Goal: Task Accomplishment & Management: Manage account settings

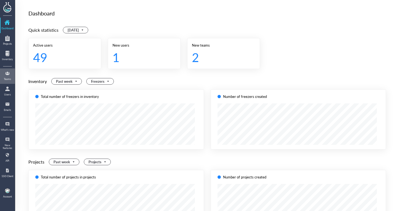
click at [12, 76] on div at bounding box center [8, 73] width 14 height 9
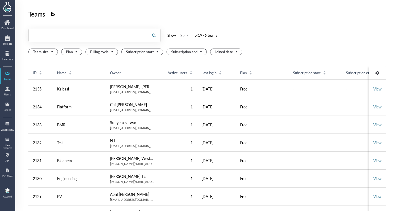
click at [35, 37] on input "text" at bounding box center [88, 35] width 119 height 9
type input "celltherapy"
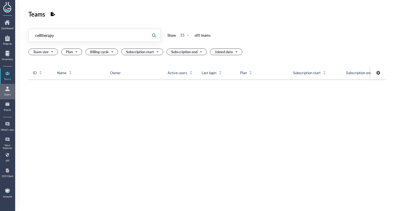
click at [5, 97] on link "Users" at bounding box center [8, 91] width 14 height 14
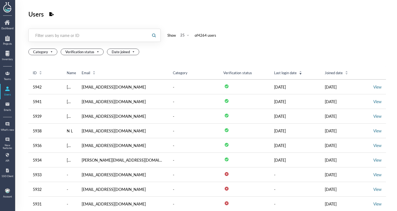
click at [69, 38] on div "Filter users by name or ID" at bounding box center [88, 36] width 106 height 6
paste input "celltherapy"
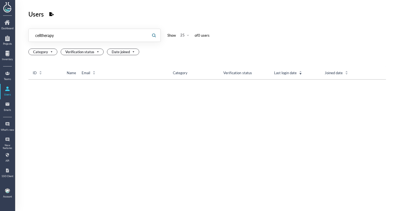
click at [61, 36] on input "celltherapy" at bounding box center [88, 35] width 119 height 9
click at [14, 89] on div at bounding box center [8, 88] width 14 height 9
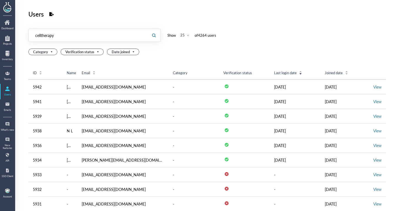
click at [81, 38] on input "celltherapy" at bounding box center [88, 35] width 119 height 9
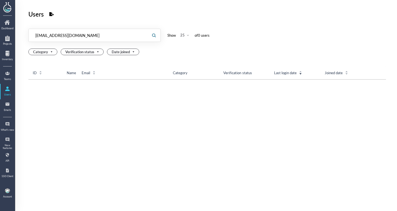
type input "celltherapy@genemod.net"
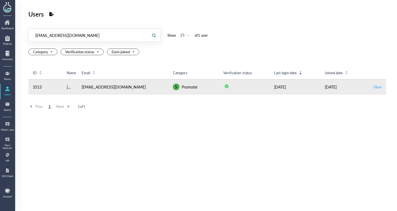
click at [374, 87] on link "View" at bounding box center [378, 87] width 8 height 6
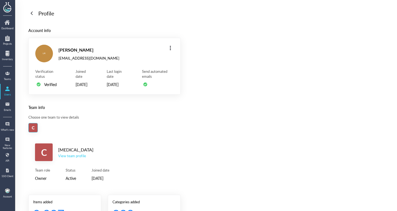
click at [72, 158] on div "View team profile" at bounding box center [75, 155] width 35 height 5
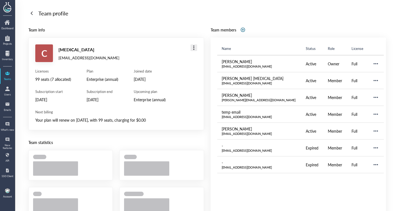
click at [192, 47] on div at bounding box center [194, 47] width 9 height 9
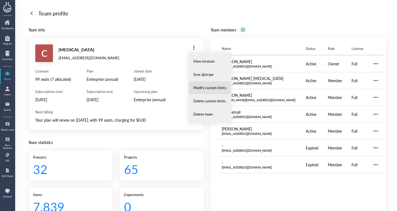
click at [208, 84] on li "Modify custom limits" at bounding box center [210, 87] width 43 height 13
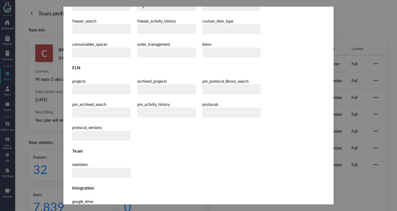
scroll to position [161, 0]
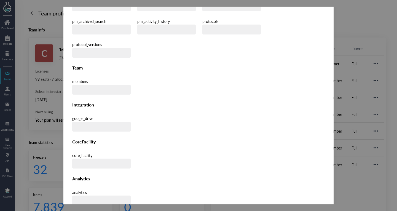
click at [328, 55] on div "Modify plan limits Adjust the values and click 'Confirm' to save the limits. - …" at bounding box center [198, 36] width 270 height 383
click at [352, 63] on div "Modify plan limits Adjust the values and click 'Confirm' to save the limits. - …" at bounding box center [198, 106] width 397 height 198
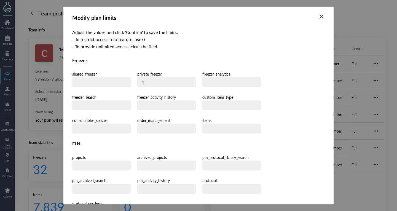
scroll to position [0, 0]
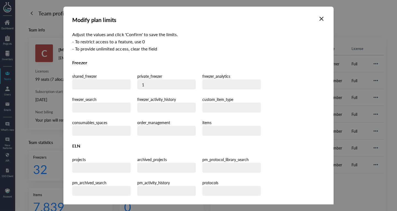
click at [322, 20] on icon "Close" at bounding box center [321, 18] width 3 height 3
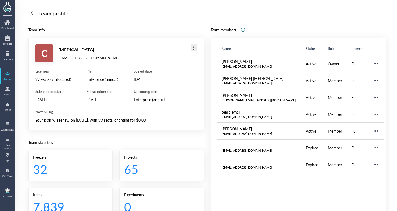
click at [192, 49] on div at bounding box center [194, 47] width 9 height 9
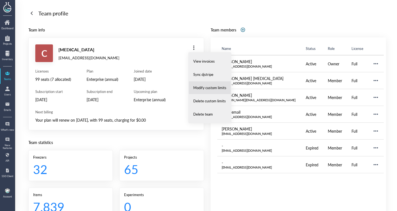
click at [207, 90] on span "Modify custom limits" at bounding box center [209, 87] width 33 height 5
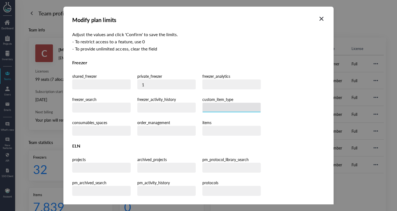
click at [203, 105] on input "number" at bounding box center [232, 108] width 58 height 10
type input "10"
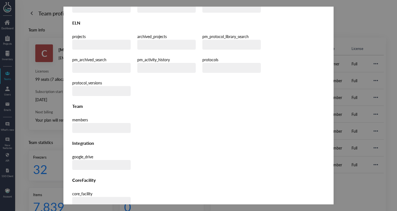
scroll to position [161, 0]
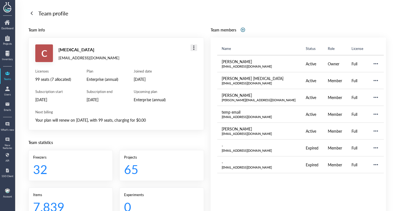
click at [191, 47] on div at bounding box center [194, 47] width 9 height 9
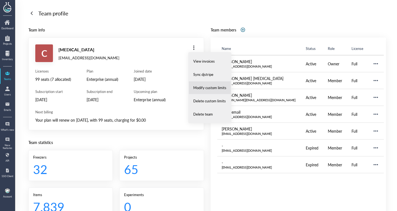
click at [209, 90] on li "Modify custom limits" at bounding box center [210, 87] width 43 height 13
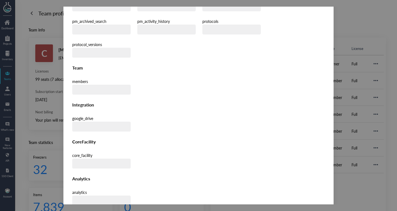
scroll to position [0, 0]
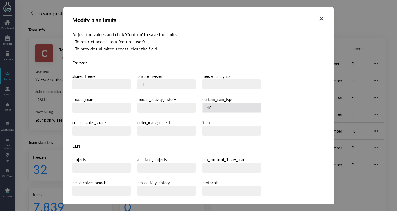
click at [203, 108] on input "10" at bounding box center [232, 108] width 58 height 10
type input "1"
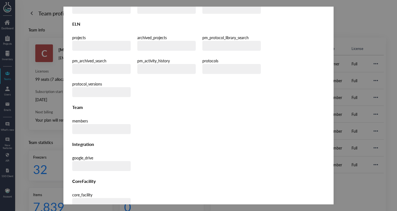
scroll to position [161, 0]
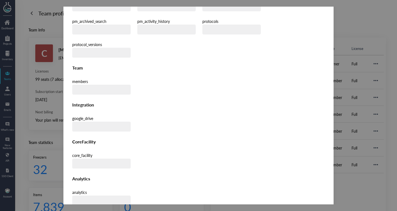
click at [312, 188] on div "Modify plan limits Adjust the values and click 'Confirm' to save the limits. - …" at bounding box center [198, 36] width 270 height 383
drag, startPoint x: 312, startPoint y: 192, endPoint x: 178, endPoint y: 75, distance: 177.2
click at [178, 75] on div "Modify plan limits Adjust the values and click 'Confirm' to save the limits. - …" at bounding box center [198, 36] width 270 height 383
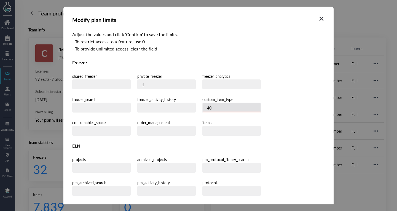
click at [203, 104] on input "40" at bounding box center [232, 108] width 58 height 10
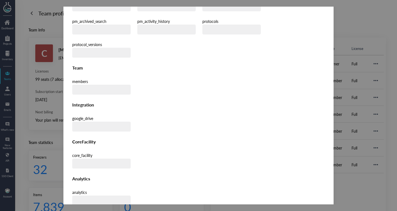
type input "98"
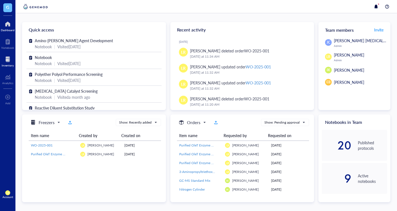
click at [7, 63] on div at bounding box center [8, 59] width 12 height 9
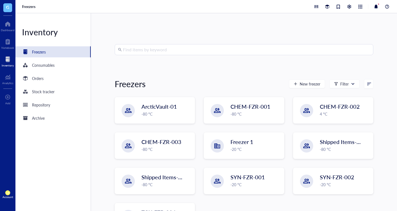
click at [57, 71] on div "Inventory Freezers Consumables Orders Stock tracker Repository Archive" at bounding box center [53, 112] width 76 height 198
click at [62, 67] on div "Consumables" at bounding box center [52, 65] width 75 height 11
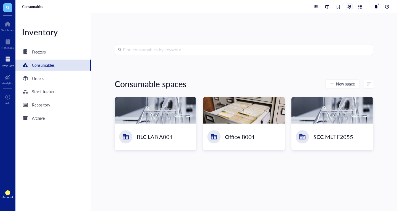
click at [349, 9] on div at bounding box center [350, 7] width 6 height 6
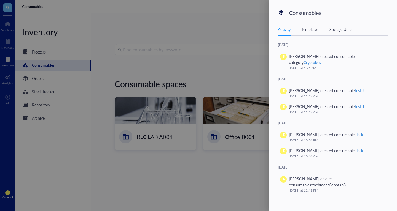
click at [321, 29] on div "Activity Templates Storage Units" at bounding box center [333, 29] width 110 height 12
click at [318, 29] on div "Templates" at bounding box center [310, 29] width 17 height 6
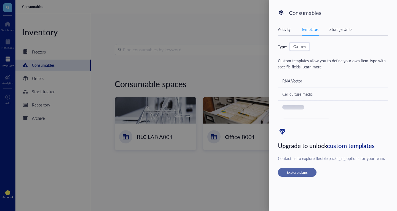
click at [310, 175] on button "Explore plans" at bounding box center [297, 172] width 39 height 9
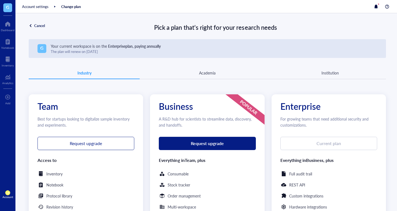
click at [38, 25] on div "Cancel" at bounding box center [39, 25] width 11 height 5
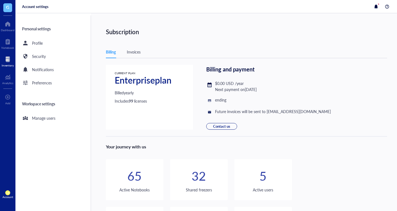
click at [7, 60] on div at bounding box center [8, 59] width 12 height 9
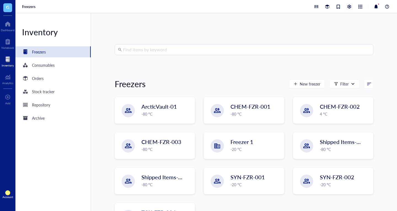
click at [352, 5] on div at bounding box center [350, 7] width 6 height 6
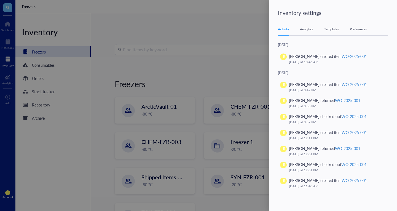
click at [335, 26] on div "Activity Analytics Templates Preferences" at bounding box center [333, 29] width 110 height 12
click at [334, 29] on div "Templates" at bounding box center [332, 29] width 15 height 6
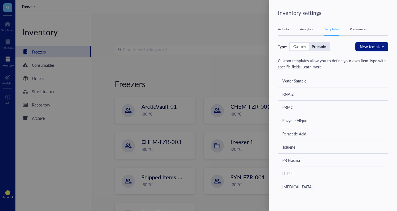
click at [59, 68] on div at bounding box center [198, 105] width 397 height 211
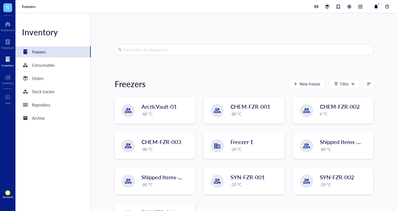
click at [7, 198] on div "Account" at bounding box center [7, 196] width 11 height 3
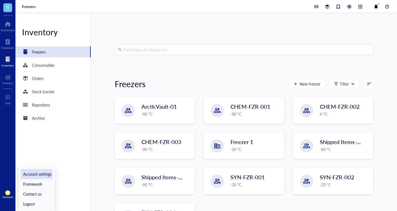
click at [38, 175] on link "Account settings" at bounding box center [37, 174] width 32 height 10
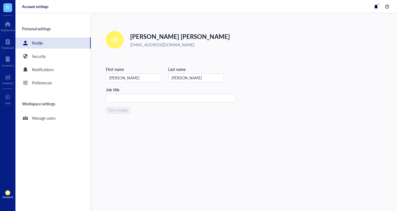
click at [62, 76] on div "Personal settings Profile Security Notifications Preferences Workspace settings…" at bounding box center [53, 113] width 76 height 196
click at [55, 107] on div "Workspace settings" at bounding box center [52, 103] width 75 height 13
click at [55, 83] on div "Preferences" at bounding box center [52, 82] width 75 height 11
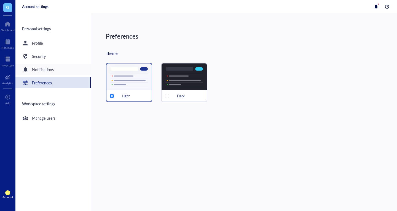
click at [52, 72] on div "Notifications" at bounding box center [43, 70] width 22 height 6
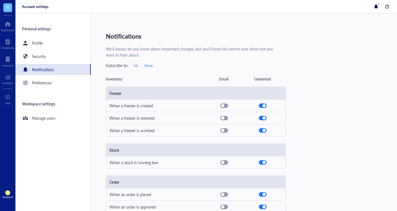
click at [44, 111] on div "Personal settings Profile Security Notifications Preferences Workspace settings…" at bounding box center [53, 113] width 76 height 196
click at [44, 119] on div "Manage users" at bounding box center [43, 118] width 23 height 6
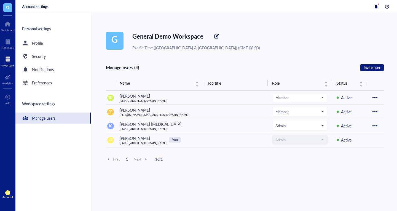
click at [12, 58] on div at bounding box center [8, 59] width 12 height 9
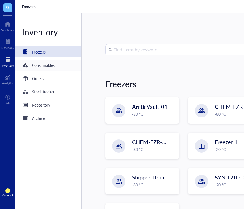
click at [59, 66] on div "Consumables" at bounding box center [48, 65] width 66 height 11
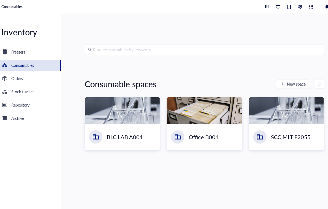
scroll to position [0, 21]
click at [301, 8] on div at bounding box center [300, 7] width 6 height 6
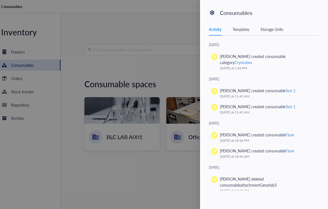
click at [243, 31] on div "Templates" at bounding box center [241, 29] width 17 height 6
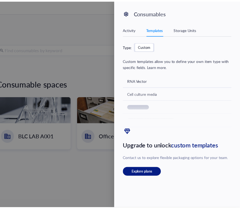
scroll to position [0, 113]
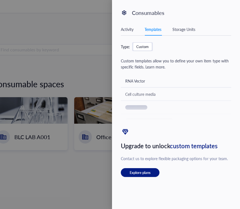
click at [49, 72] on div at bounding box center [120, 104] width 240 height 209
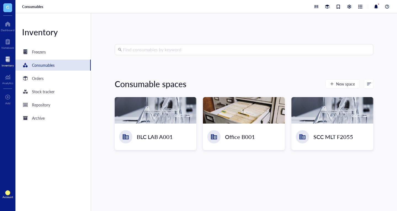
click at [240, 10] on div "Consumables" at bounding box center [206, 6] width 382 height 13
click at [240, 7] on div at bounding box center [350, 7] width 6 height 6
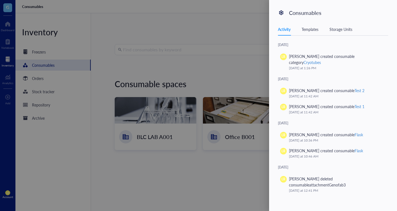
click at [240, 30] on div "Templates" at bounding box center [310, 29] width 17 height 6
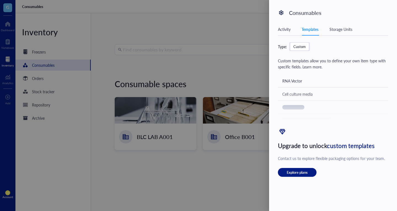
click at [240, 67] on div "Custom templates allow you to define your own item type with specific fields. L…" at bounding box center [333, 64] width 110 height 12
drag, startPoint x: 299, startPoint y: 86, endPoint x: 317, endPoint y: 108, distance: 28.1
click at [240, 108] on div "Type: Custom Custom templates allow you to define your own item type with speci…" at bounding box center [333, 109] width 110 height 135
click at [240, 77] on div "Custom templates allow you to define your own item type with specific fields. L…" at bounding box center [333, 93] width 110 height 70
click at [240, 63] on div at bounding box center [198, 105] width 397 height 211
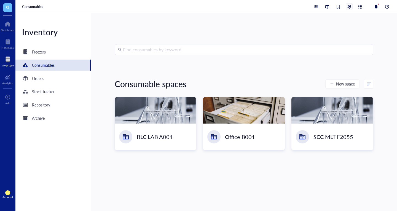
click at [348, 5] on div at bounding box center [350, 7] width 6 height 6
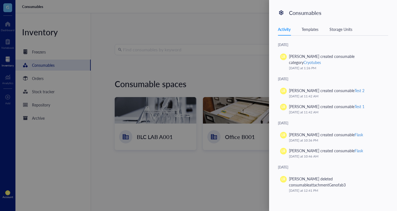
click at [314, 33] on div "Activity Templates Storage Units" at bounding box center [333, 29] width 110 height 12
click at [312, 29] on div "Templates" at bounding box center [310, 29] width 17 height 6
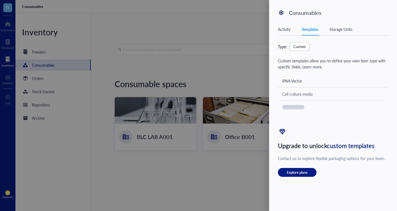
click at [107, 47] on div at bounding box center [198, 105] width 397 height 211
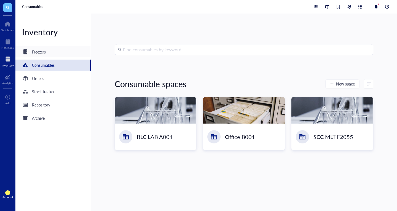
click at [80, 55] on div "Freezers" at bounding box center [52, 51] width 75 height 11
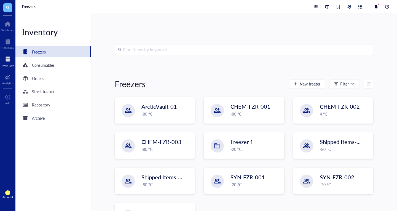
click at [350, 10] on div "Freezers" at bounding box center [206, 6] width 382 height 13
click at [350, 9] on div at bounding box center [350, 7] width 6 height 6
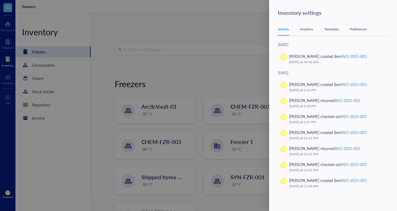
click at [333, 31] on div "Templates" at bounding box center [332, 29] width 15 height 6
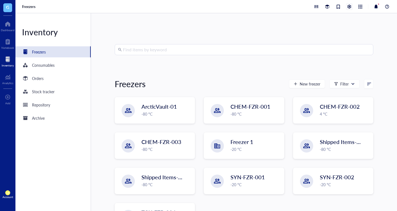
click at [348, 9] on div at bounding box center [350, 7] width 6 height 6
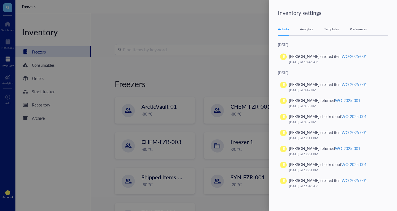
click at [333, 32] on div "Activity Analytics Templates Preferences" at bounding box center [333, 29] width 110 height 12
click at [334, 30] on div "Templates" at bounding box center [332, 29] width 15 height 6
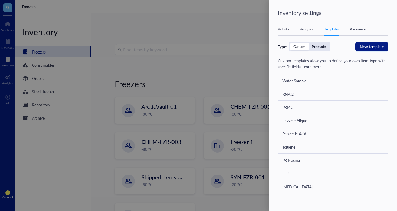
click at [202, 94] on div at bounding box center [198, 105] width 397 height 211
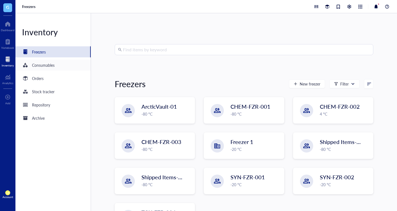
click at [67, 64] on div "Consumables" at bounding box center [52, 65] width 75 height 11
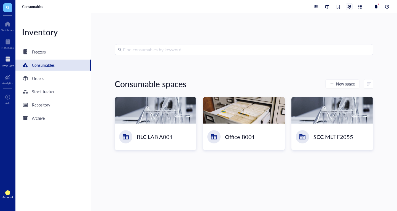
click at [350, 4] on div at bounding box center [350, 7] width 6 height 6
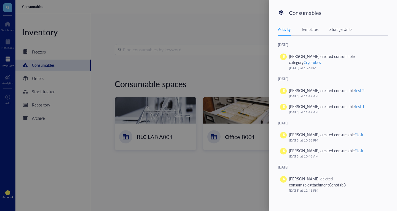
click at [316, 30] on div "Templates" at bounding box center [310, 29] width 17 height 6
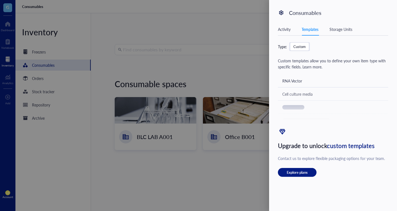
click at [301, 124] on div at bounding box center [333, 109] width 110 height 38
drag, startPoint x: 287, startPoint y: 121, endPoint x: 281, endPoint y: 105, distance: 16.9
click at [281, 105] on div at bounding box center [333, 109] width 110 height 38
drag, startPoint x: 298, startPoint y: 70, endPoint x: 328, endPoint y: 116, distance: 54.7
click at [328, 116] on div "Type: Custom Custom templates allow you to define your own item type with speci…" at bounding box center [333, 109] width 110 height 135
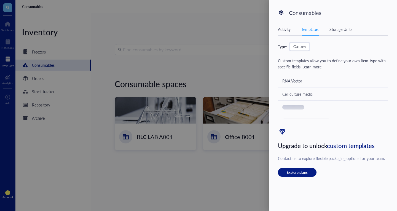
drag, startPoint x: 271, startPoint y: 87, endPoint x: 252, endPoint y: 81, distance: 20.4
click at [252, 81] on div at bounding box center [198, 105] width 397 height 211
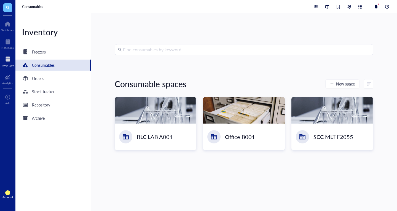
click at [245, 97] on div "Find consumables by keyword Consumable spaces New space BLC LAB A001 Office B00…" at bounding box center [244, 112] width 259 height 136
click at [240, 73] on div "Find consumables by keyword Consumable spaces New space BLC LAB A001 Office B00…" at bounding box center [244, 112] width 259 height 136
click at [198, 47] on input "search" at bounding box center [246, 49] width 247 height 10
drag, startPoint x: 192, startPoint y: 44, endPoint x: 190, endPoint y: 35, distance: 9.3
click at [190, 35] on div "Find consumables by keyword Consumable spaces New space BLC LAB A001 Office B00…" at bounding box center [244, 112] width 306 height 198
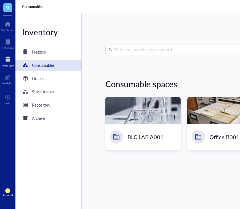
click at [195, 71] on div "Find consumables by keyword Consumable spaces New space BLC LAB A001 Office B00…" at bounding box center [225, 111] width 240 height 134
